Goal: Information Seeking & Learning: Learn about a topic

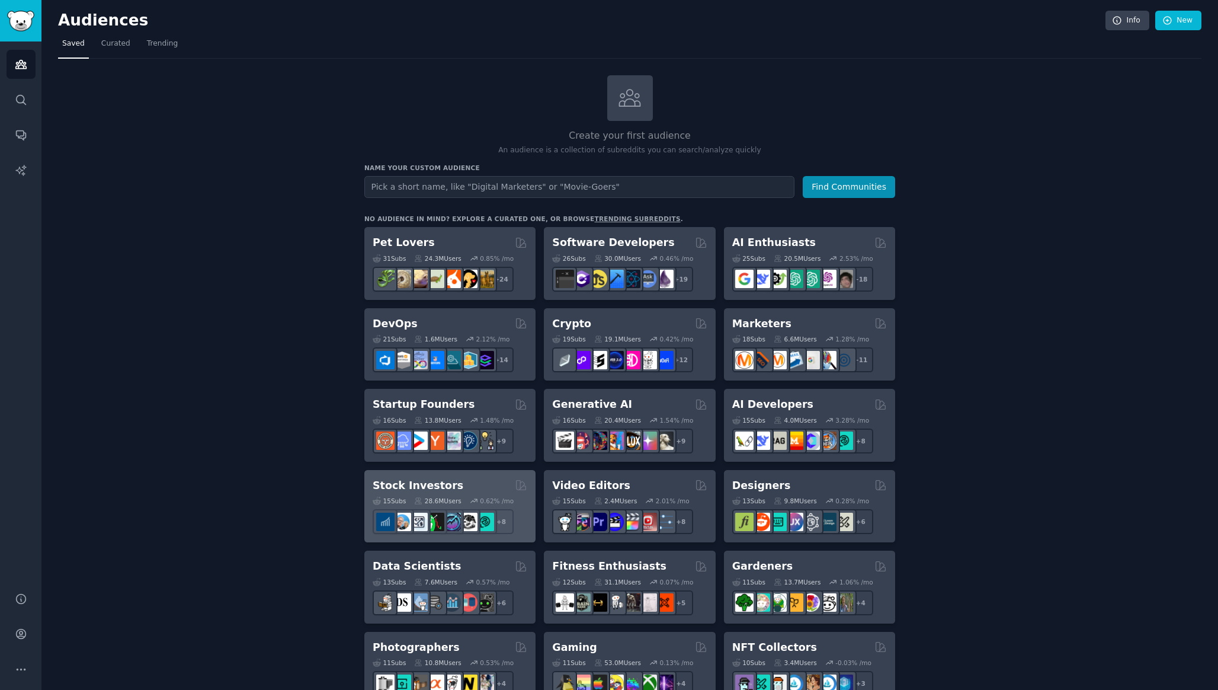
click at [463, 490] on div "Stock Investors" at bounding box center [450, 485] width 155 height 15
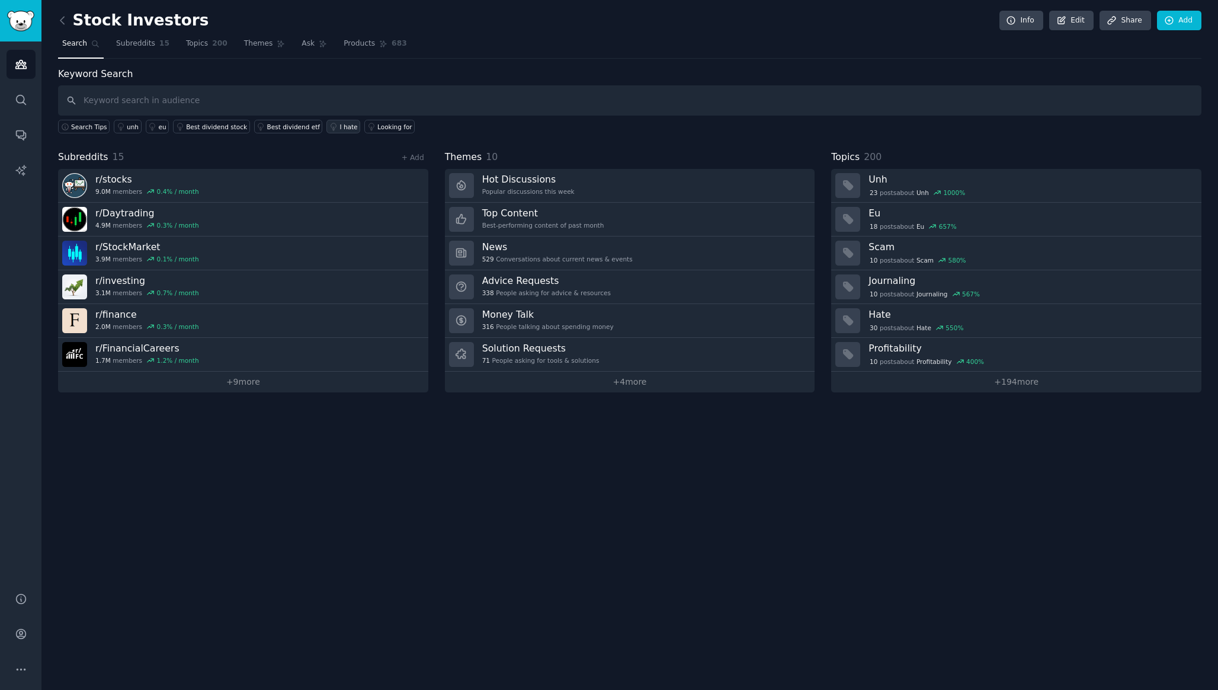
click at [340, 127] on div "I hate" at bounding box center [349, 127] width 18 height 8
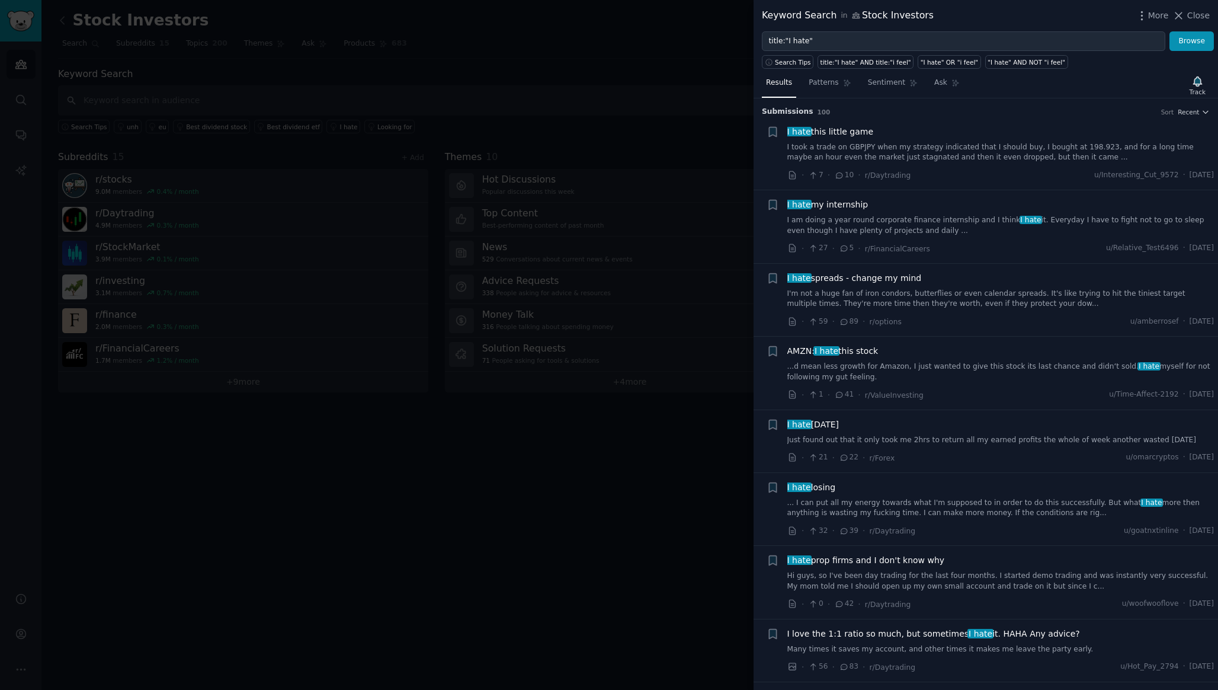
click at [689, 500] on div at bounding box center [609, 345] width 1218 height 690
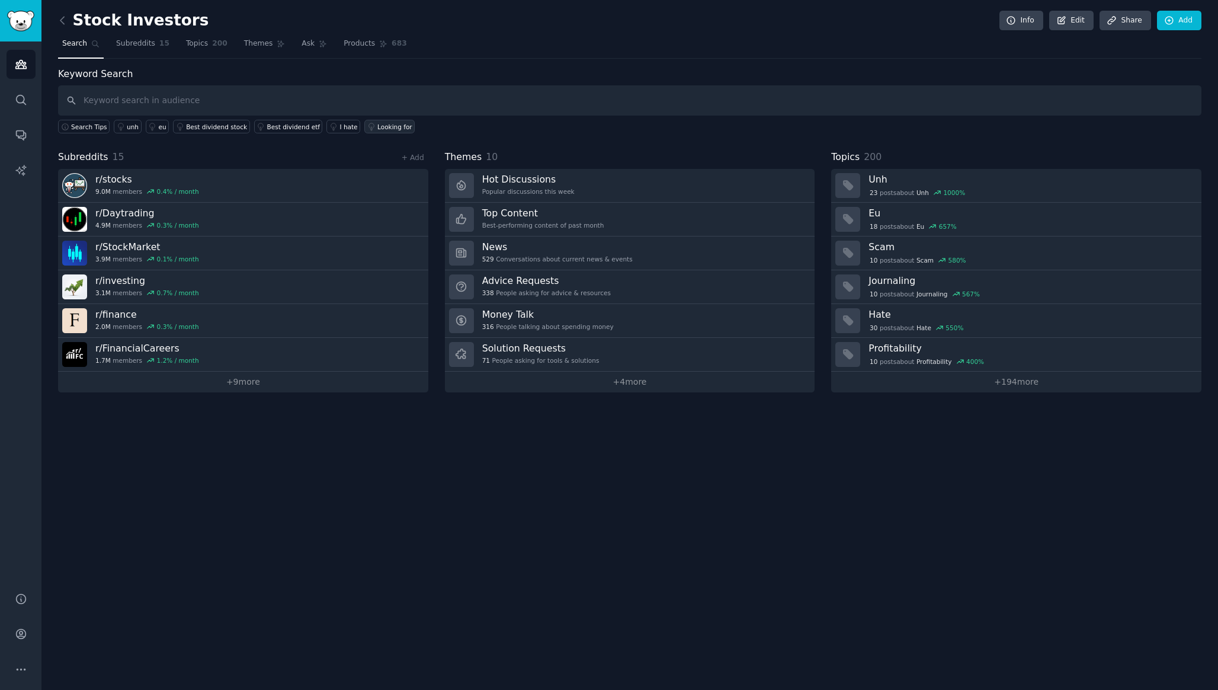
click at [388, 129] on div "Looking for" at bounding box center [394, 127] width 35 height 8
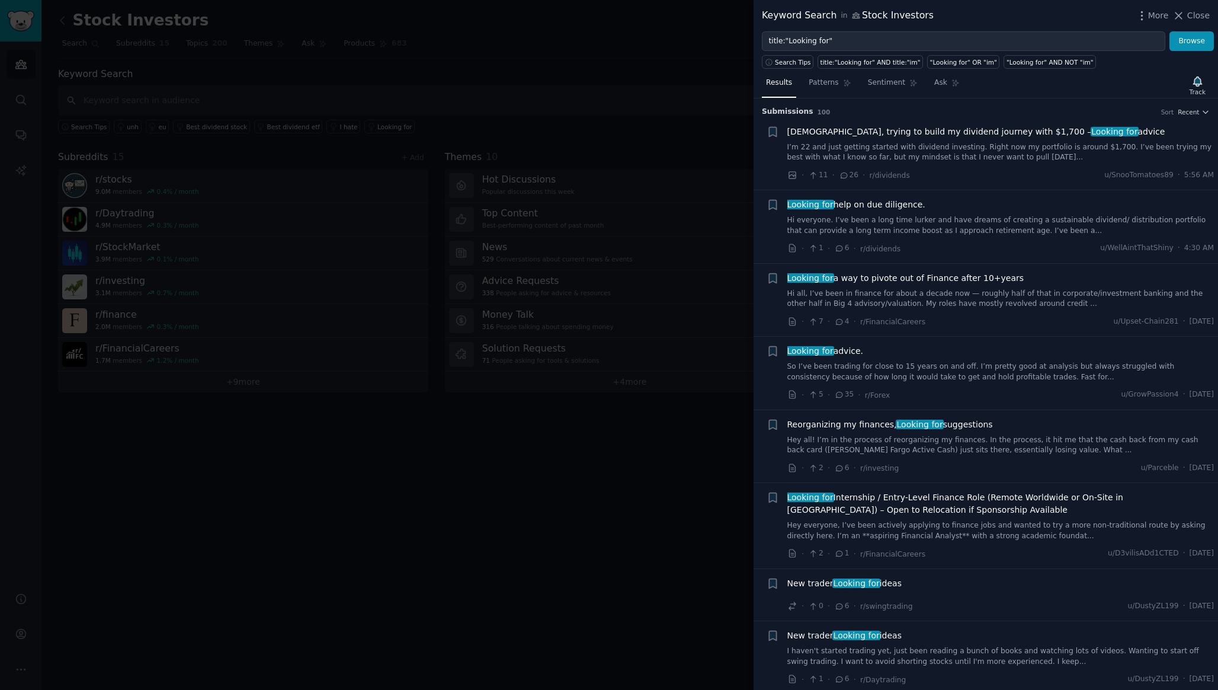
click at [667, 460] on div at bounding box center [609, 345] width 1218 height 690
